Goal: Task Accomplishment & Management: Use online tool/utility

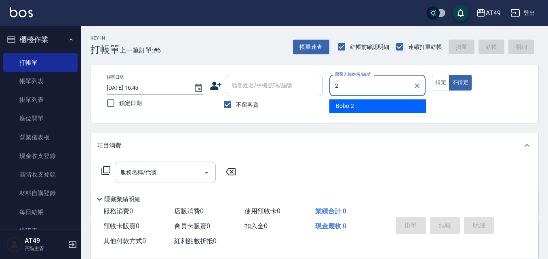
type input "2"
type button "false"
type input "Bobo-2"
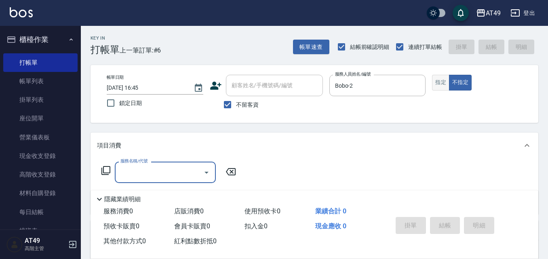
click at [440, 82] on button "指定" at bounding box center [440, 83] width 17 height 16
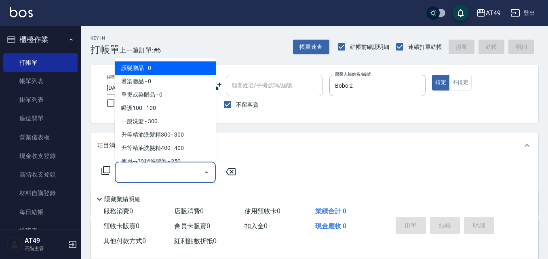
click at [153, 177] on input "服務名稱/代號" at bounding box center [159, 172] width 82 height 14
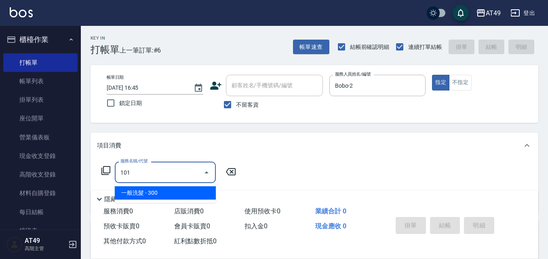
type input "一般洗髮(101)"
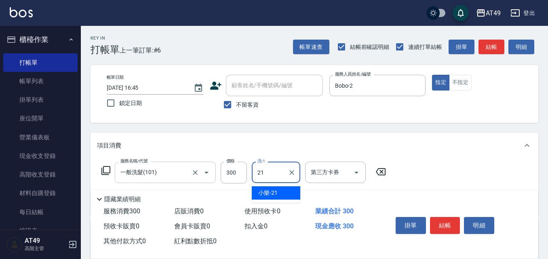
type input "小樂-21"
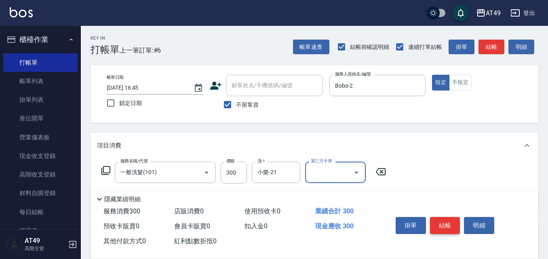
click at [450, 221] on button "結帳" at bounding box center [445, 225] width 30 height 17
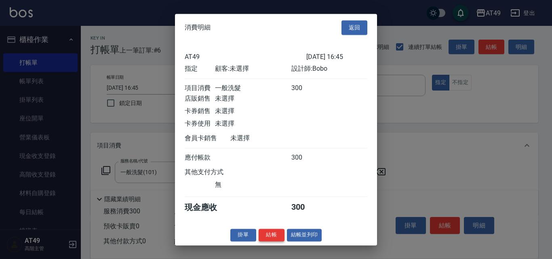
click at [277, 241] on button "結帳" at bounding box center [272, 235] width 26 height 13
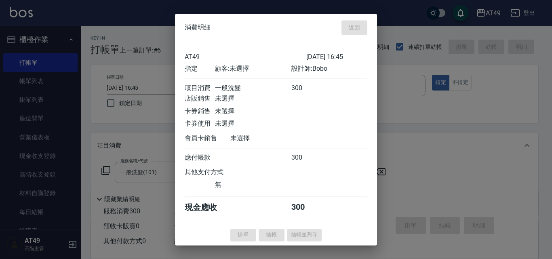
type input "[DATE] 18:24"
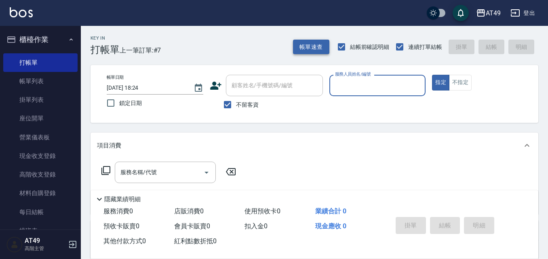
click at [312, 48] on button "帳單速查" at bounding box center [311, 47] width 36 height 15
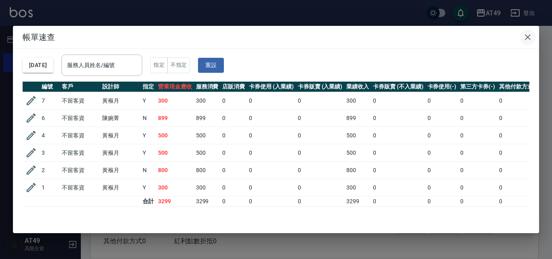
click at [526, 36] on icon "button" at bounding box center [528, 37] width 10 height 10
